Goal: Task Accomplishment & Management: Complete application form

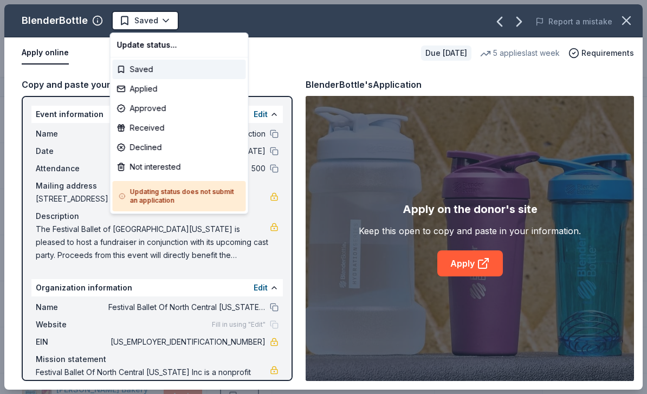
scroll to position [166, 0]
click at [149, 92] on div "Applied" at bounding box center [179, 89] width 133 height 20
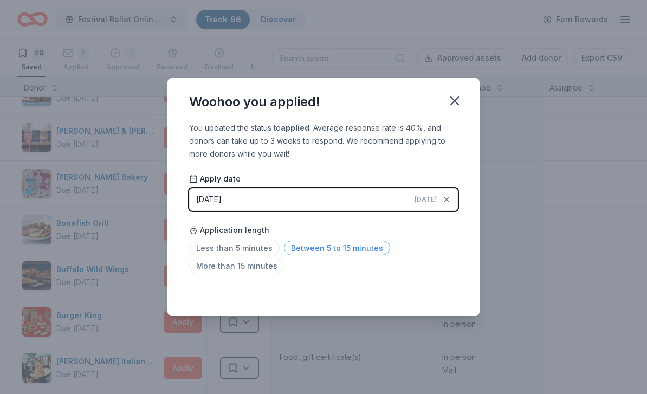
click at [347, 254] on span "Between 5 to 15 minutes" at bounding box center [337, 248] width 106 height 15
click at [458, 102] on icon "button" at bounding box center [454, 100] width 15 height 15
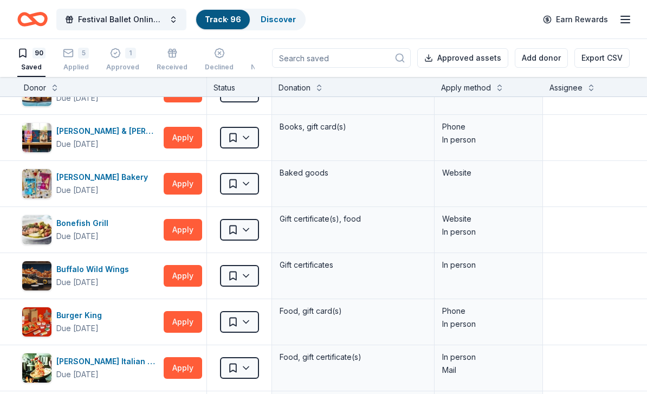
click at [34, 60] on div "90 Saved" at bounding box center [31, 60] width 28 height 24
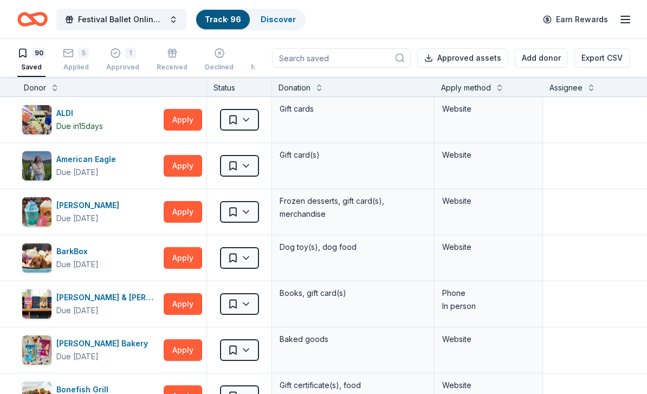
scroll to position [0, 0]
click at [182, 209] on button "Apply" at bounding box center [183, 212] width 38 height 22
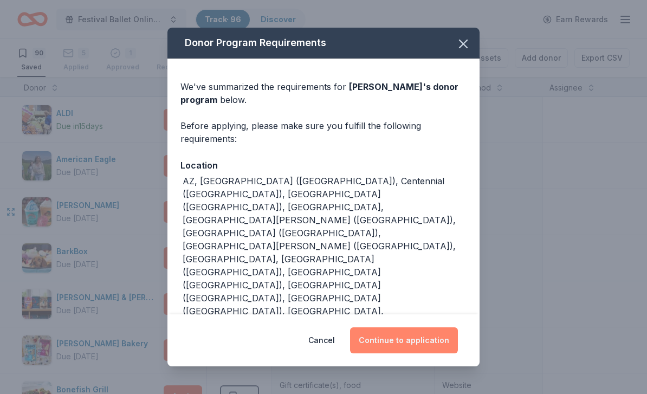
click at [423, 327] on button "Continue to application" at bounding box center [404, 340] width 108 height 26
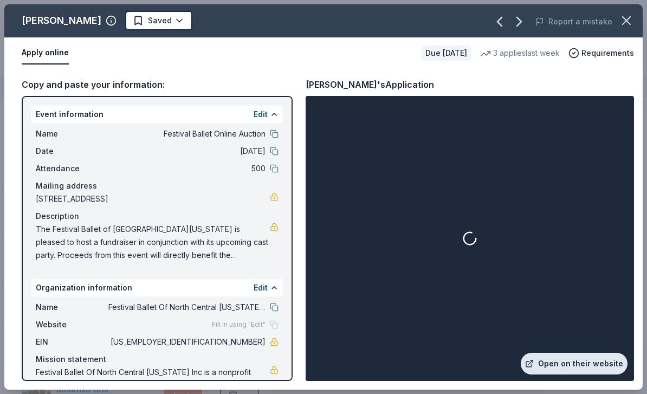
click at [597, 364] on link "Open on their website" at bounding box center [574, 364] width 107 height 22
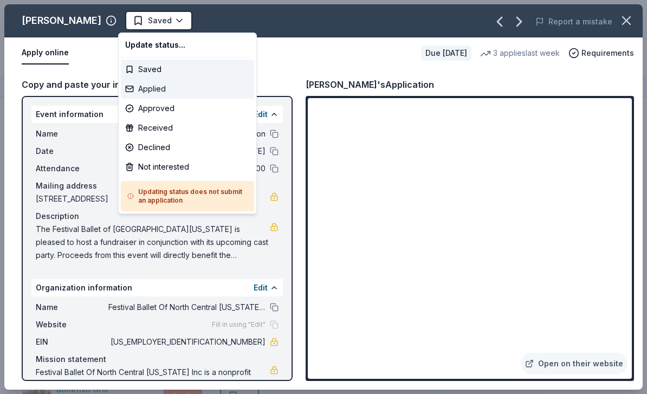
click at [155, 95] on div "Applied" at bounding box center [187, 89] width 133 height 20
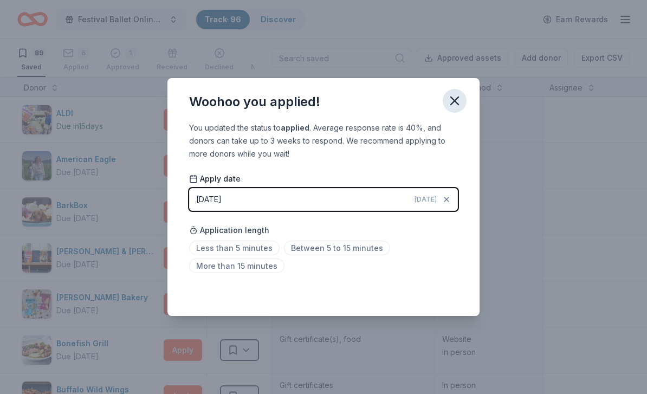
click at [455, 98] on icon "button" at bounding box center [454, 100] width 15 height 15
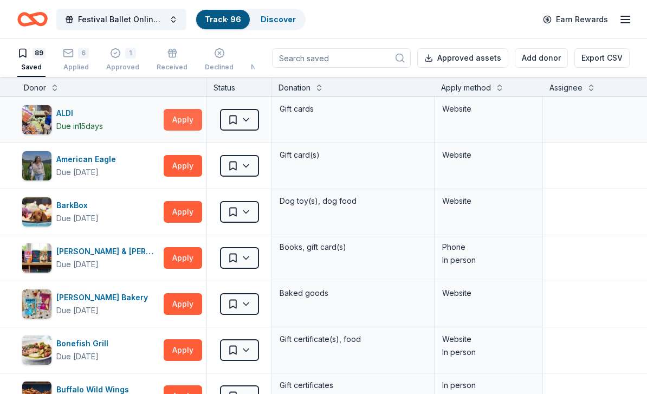
click at [183, 126] on button "Apply" at bounding box center [183, 120] width 38 height 22
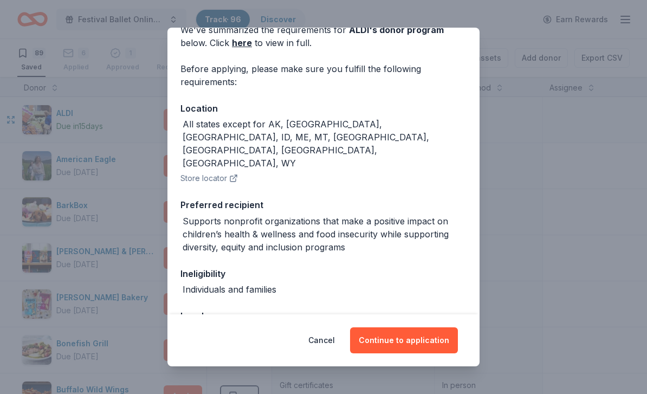
scroll to position [63, 0]
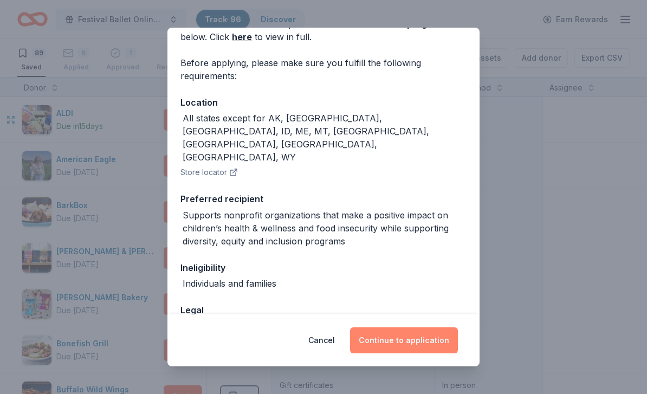
click at [432, 339] on button "Continue to application" at bounding box center [404, 340] width 108 height 26
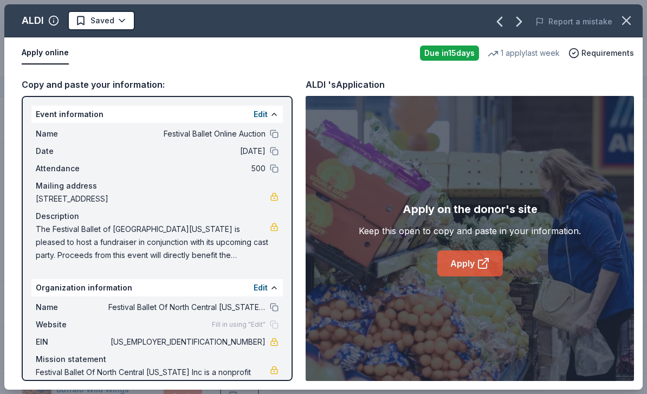
click at [479, 261] on icon at bounding box center [483, 264] width 8 height 8
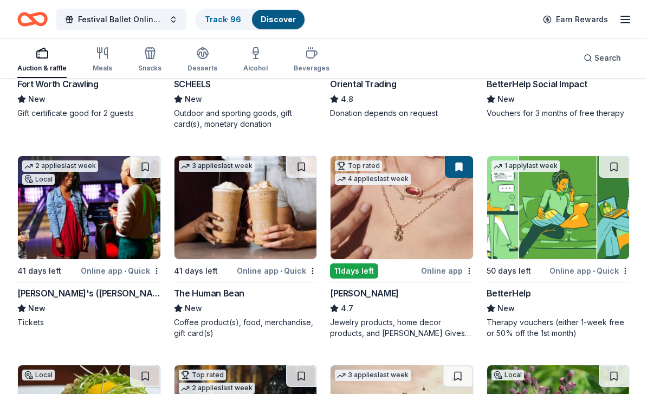
scroll to position [253, 0]
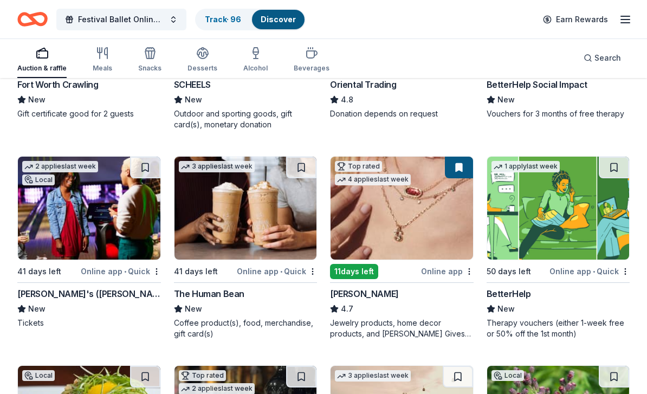
click at [115, 223] on img at bounding box center [89, 208] width 143 height 103
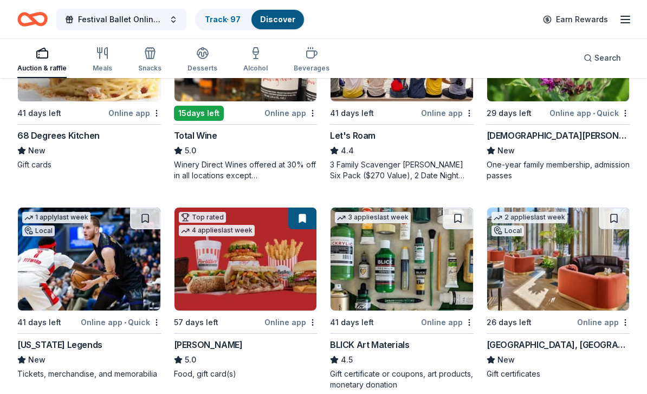
scroll to position [620, 0]
click at [224, 17] on link "Track · 97" at bounding box center [223, 19] width 36 height 9
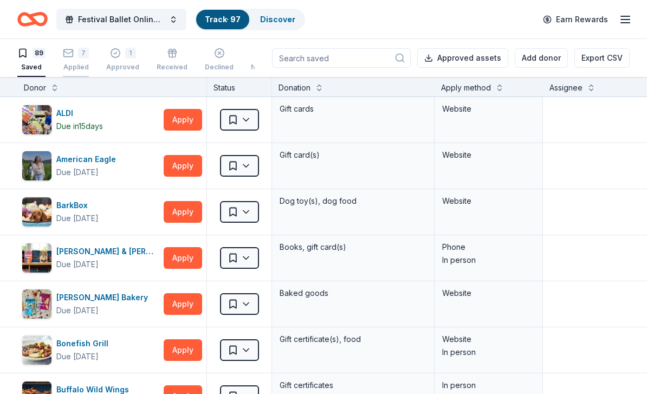
click at [78, 58] on div "7" at bounding box center [76, 53] width 26 height 11
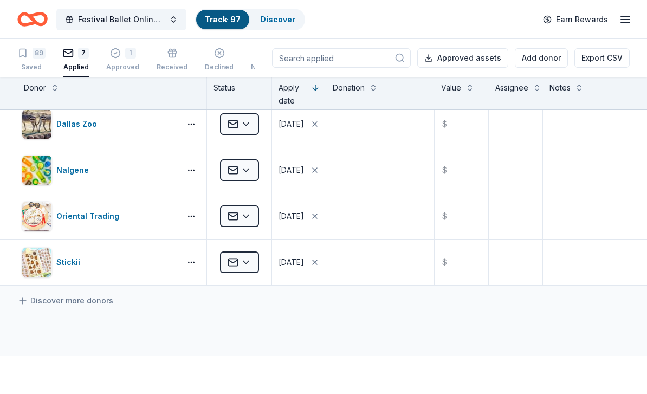
scroll to position [147, 0]
click at [282, 15] on link "Discover" at bounding box center [277, 19] width 35 height 9
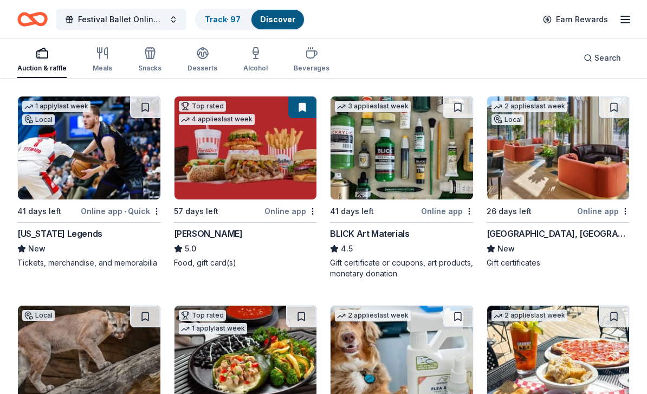
scroll to position [731, 0]
click at [562, 171] on img at bounding box center [558, 147] width 143 height 103
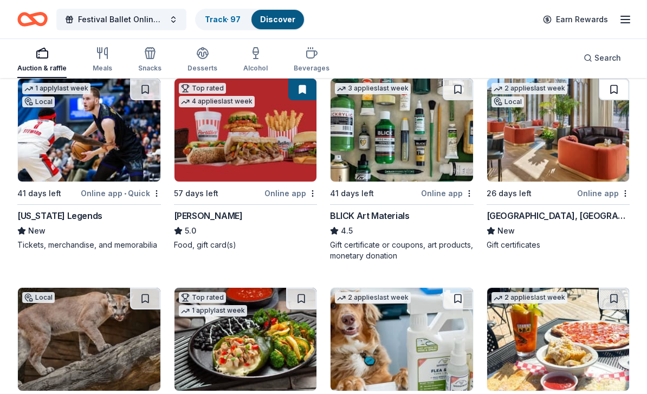
click at [616, 92] on button at bounding box center [614, 90] width 30 height 22
click at [619, 90] on button at bounding box center [615, 90] width 28 height 22
click at [614, 93] on button at bounding box center [615, 90] width 28 height 22
click at [613, 93] on button at bounding box center [615, 90] width 28 height 22
click at [616, 89] on button at bounding box center [615, 90] width 28 height 22
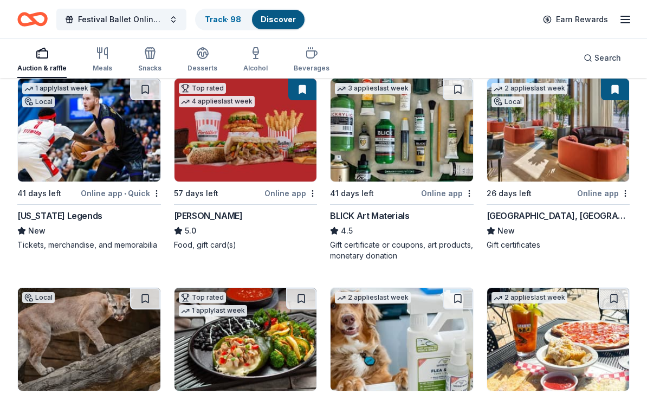
click at [617, 93] on button at bounding box center [615, 90] width 28 height 22
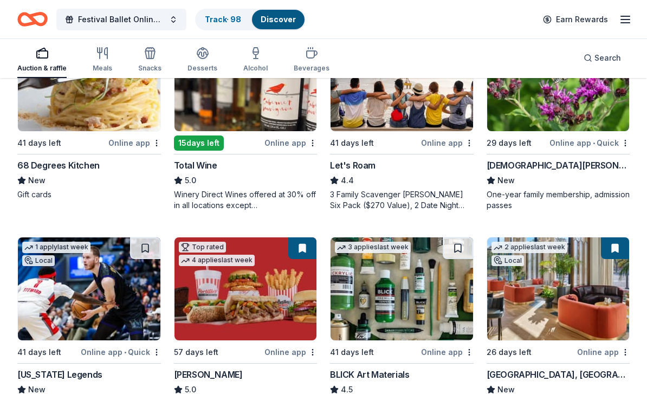
scroll to position [591, 0]
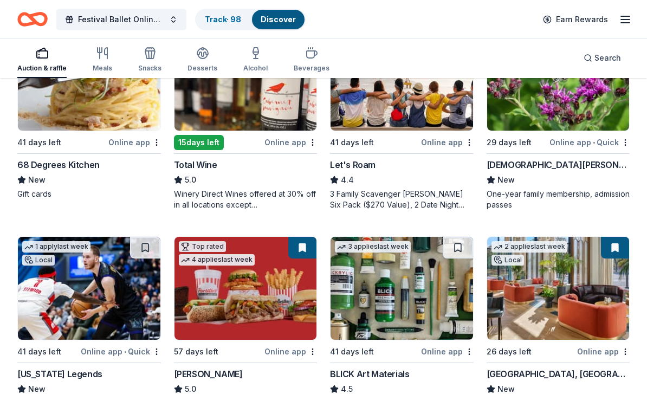
click at [612, 247] on button at bounding box center [615, 248] width 28 height 22
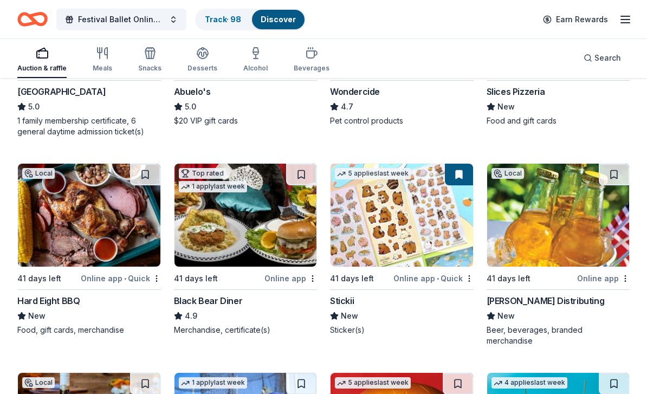
scroll to position [1073, 0]
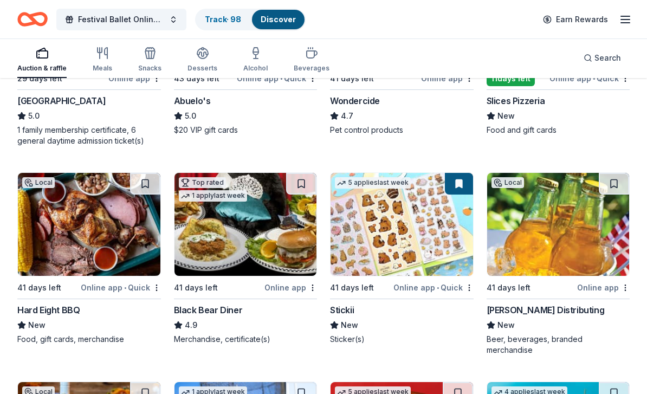
click at [101, 239] on img at bounding box center [89, 224] width 143 height 103
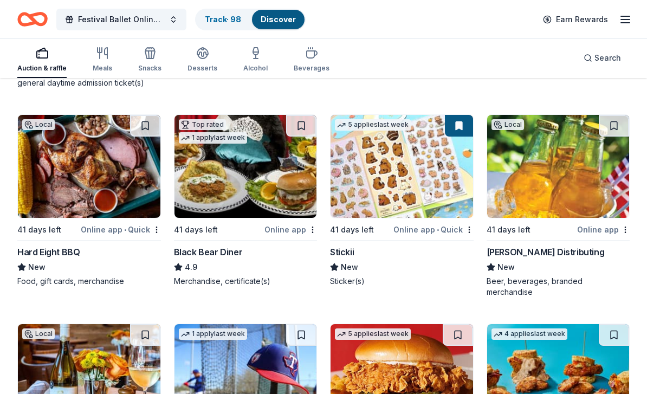
scroll to position [1230, 0]
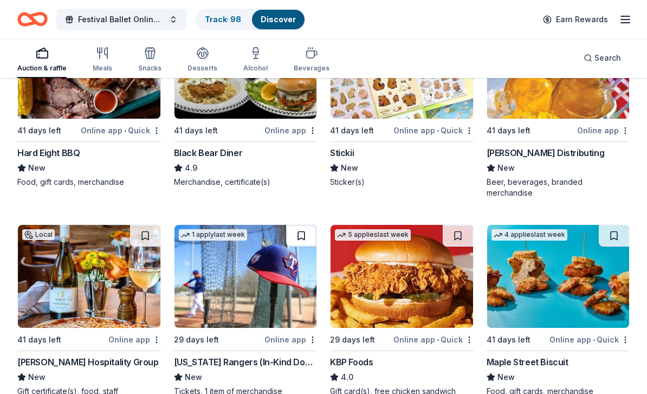
click at [303, 227] on button at bounding box center [301, 237] width 30 height 22
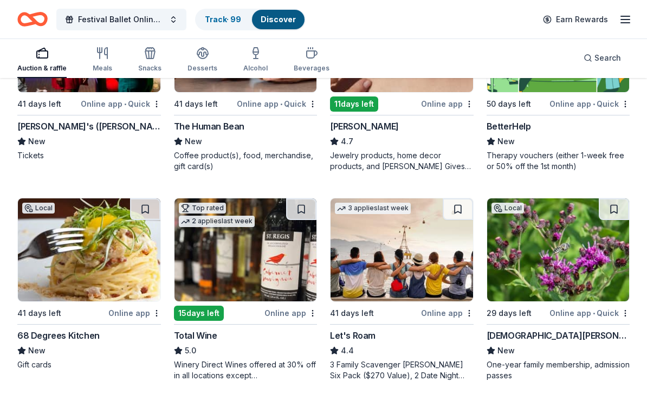
scroll to position [399, 0]
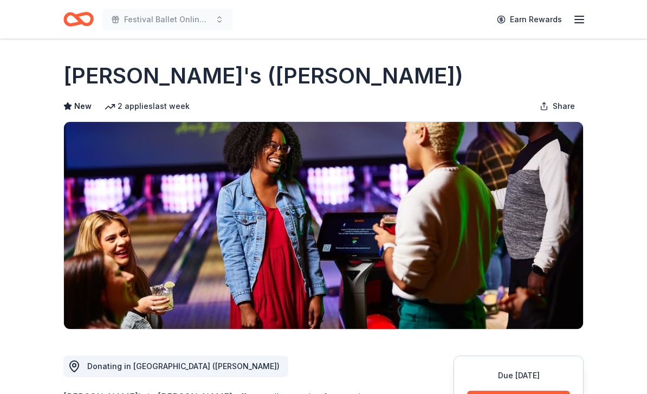
scroll to position [115, 0]
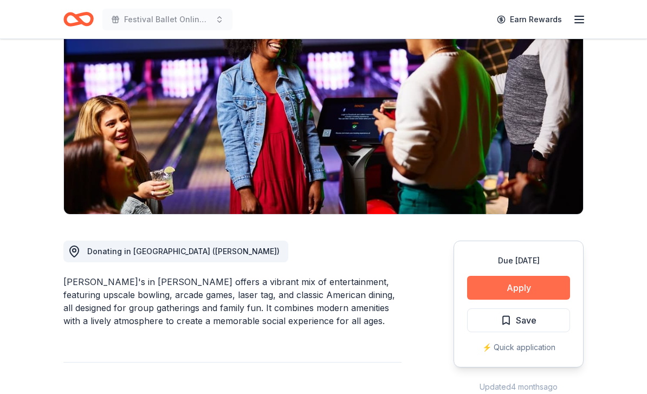
click at [546, 284] on button "Apply" at bounding box center [518, 288] width 103 height 24
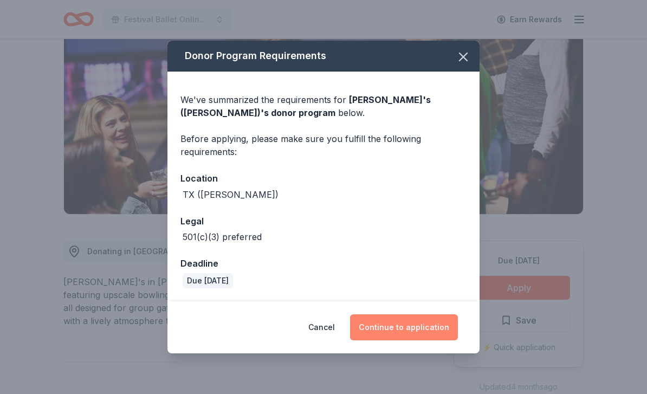
click at [443, 340] on button "Continue to application" at bounding box center [404, 327] width 108 height 26
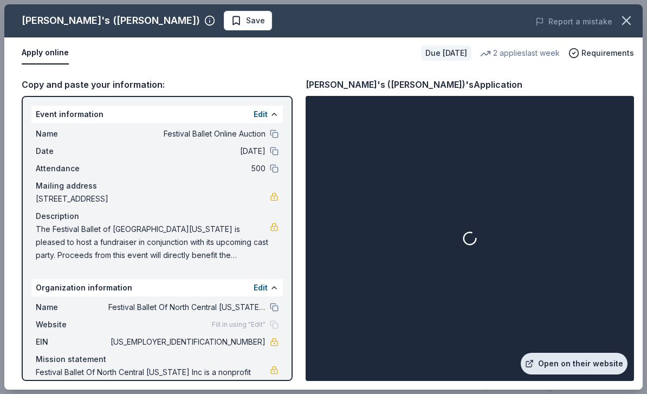
click at [588, 375] on link "Open on their website" at bounding box center [574, 364] width 107 height 22
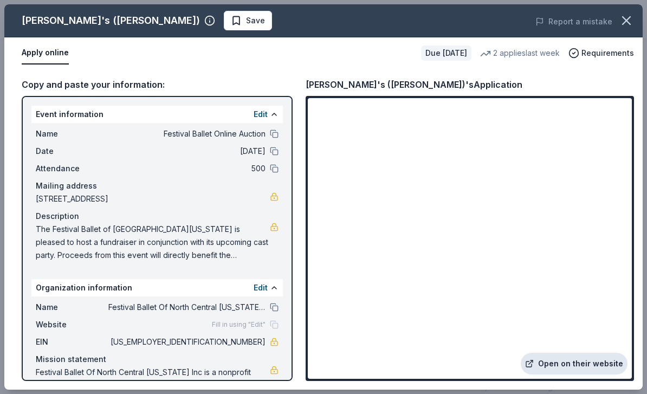
scroll to position [133, 0]
click at [246, 23] on span "Save" at bounding box center [255, 20] width 19 height 13
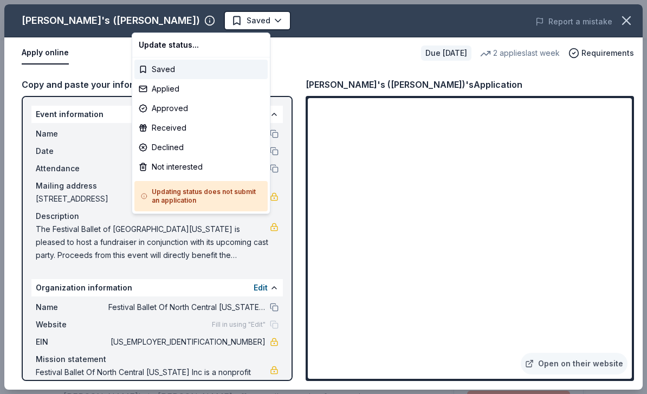
scroll to position [0, 0]
click at [173, 90] on div "Applied" at bounding box center [200, 89] width 133 height 20
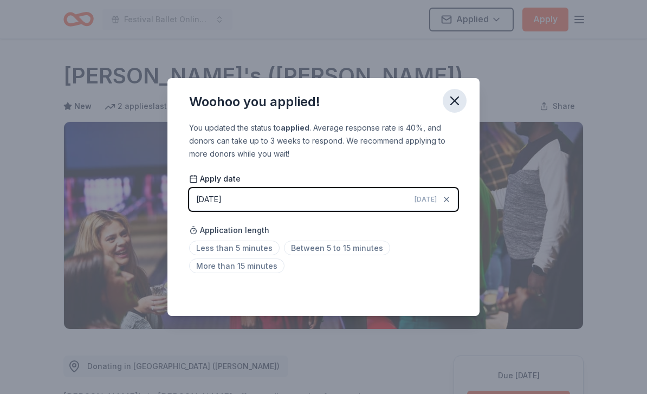
click at [455, 98] on icon "button" at bounding box center [454, 100] width 15 height 15
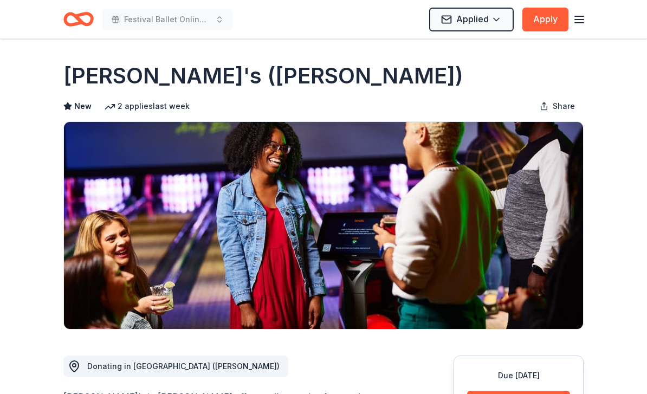
click at [74, 13] on icon "Home" at bounding box center [78, 19] width 30 height 25
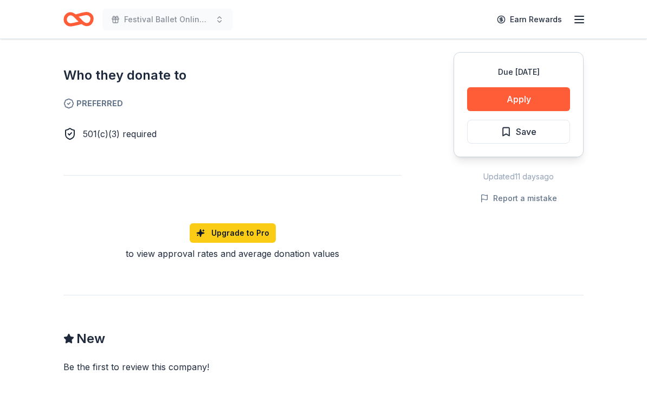
scroll to position [608, 0]
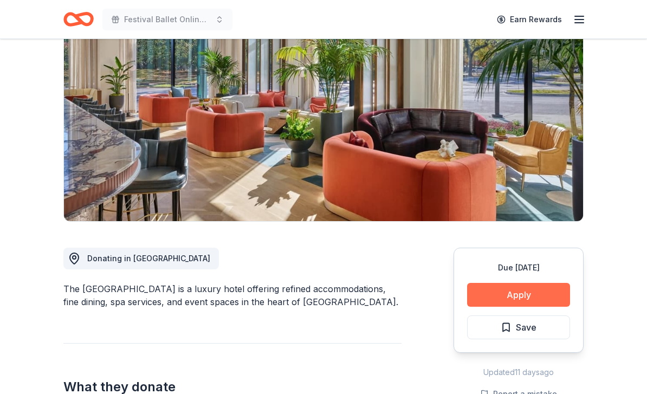
click at [514, 293] on button "Apply" at bounding box center [518, 296] width 103 height 24
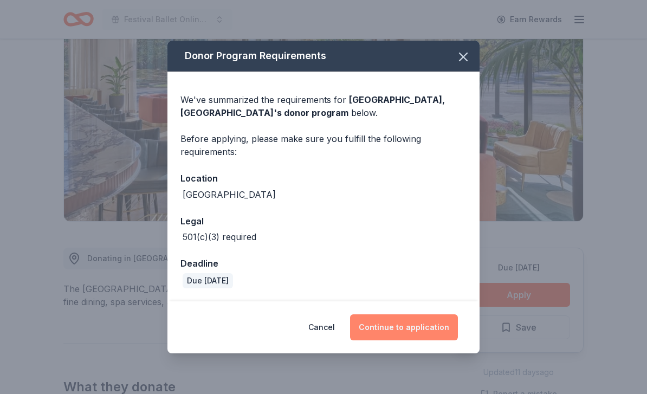
click at [429, 327] on button "Continue to application" at bounding box center [404, 327] width 108 height 26
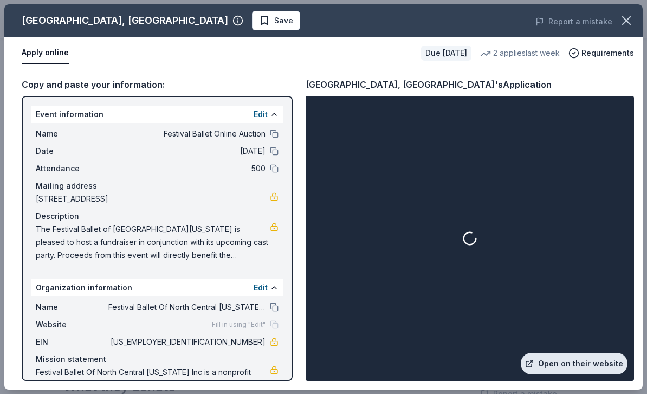
click at [596, 359] on link "Open on their website" at bounding box center [574, 364] width 107 height 22
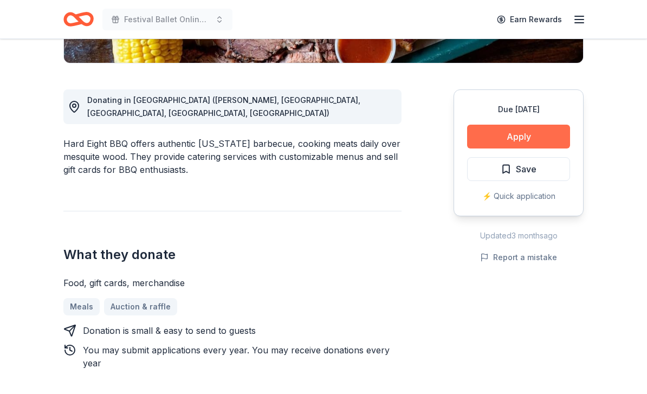
click at [549, 133] on button "Apply" at bounding box center [518, 137] width 103 height 24
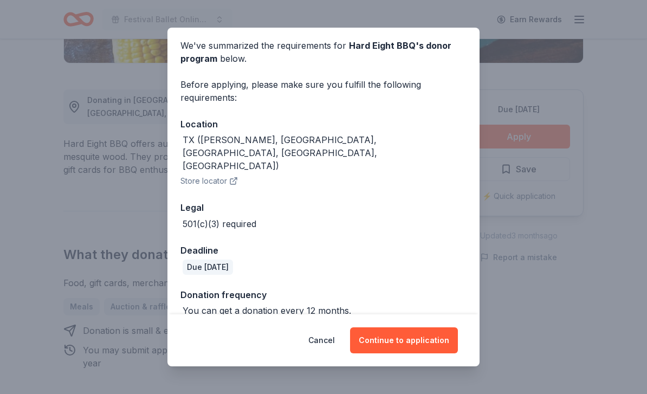
scroll to position [41, 0]
click at [437, 353] on button "Continue to application" at bounding box center [404, 340] width 108 height 26
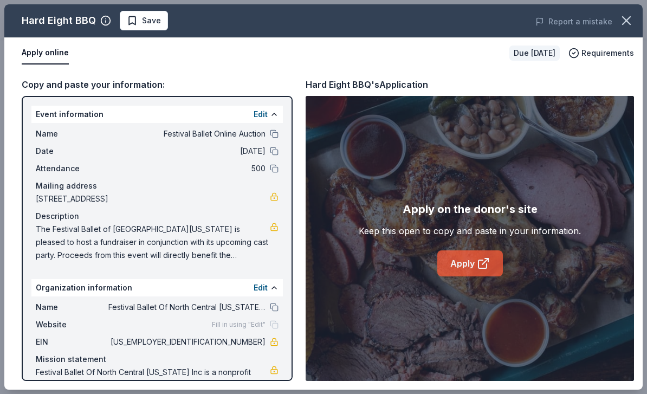
click at [479, 270] on icon at bounding box center [483, 263] width 13 height 13
